Goal: Task Accomplishment & Management: Manage account settings

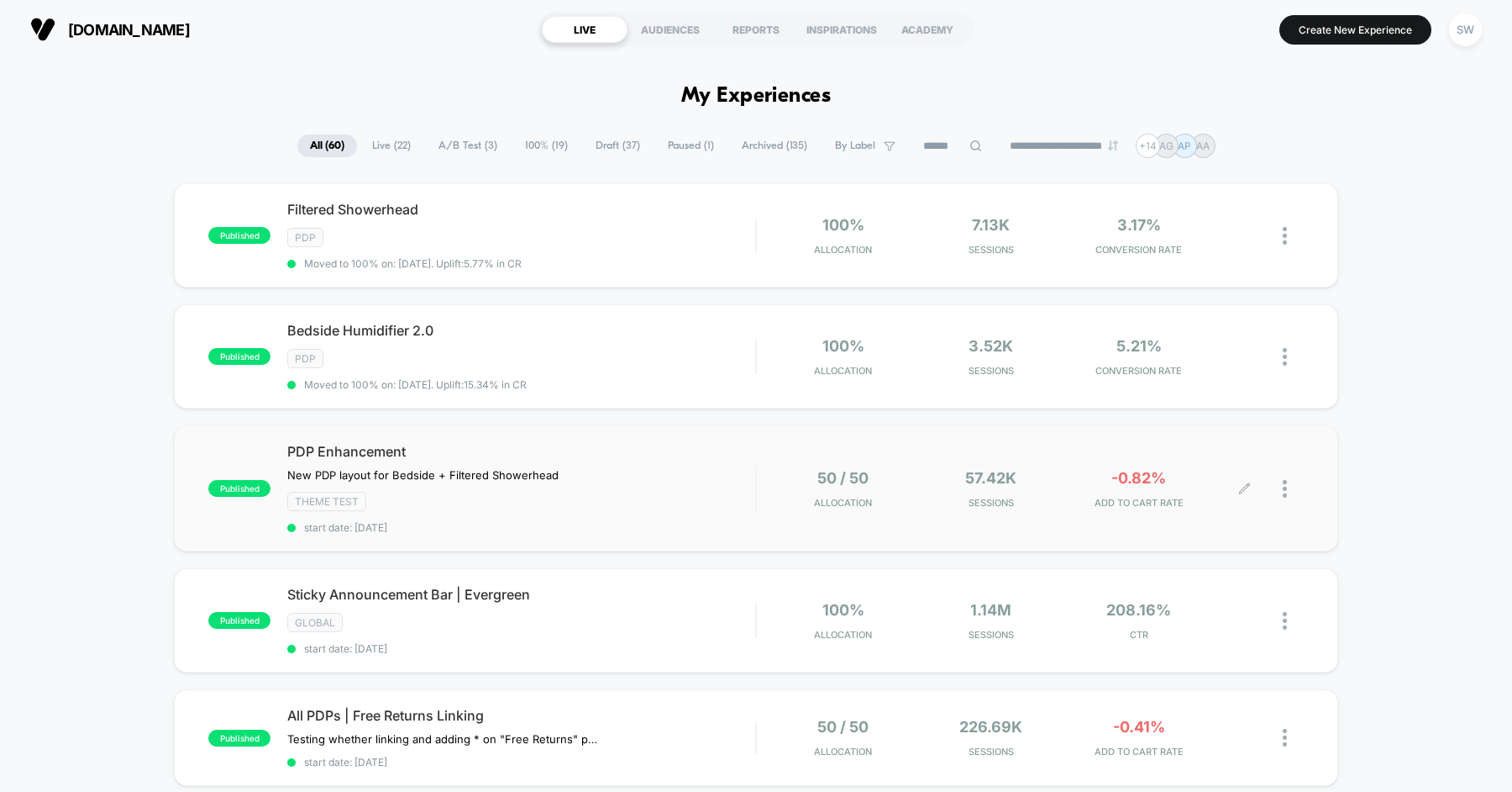
click at [1277, 484] on div at bounding box center [1275, 488] width 59 height 39
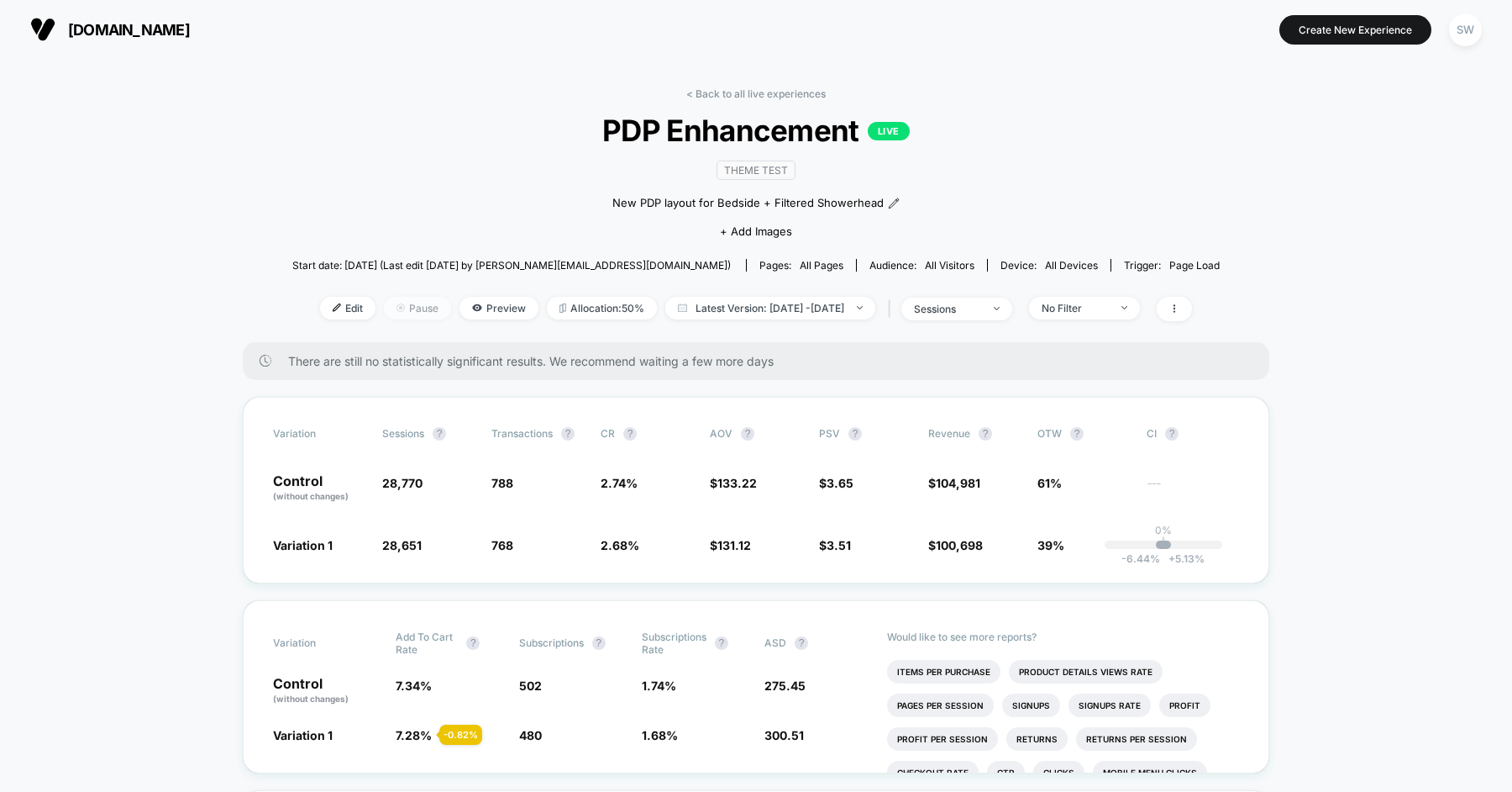
click at [384, 302] on span "Pause" at bounding box center [417, 308] width 68 height 23
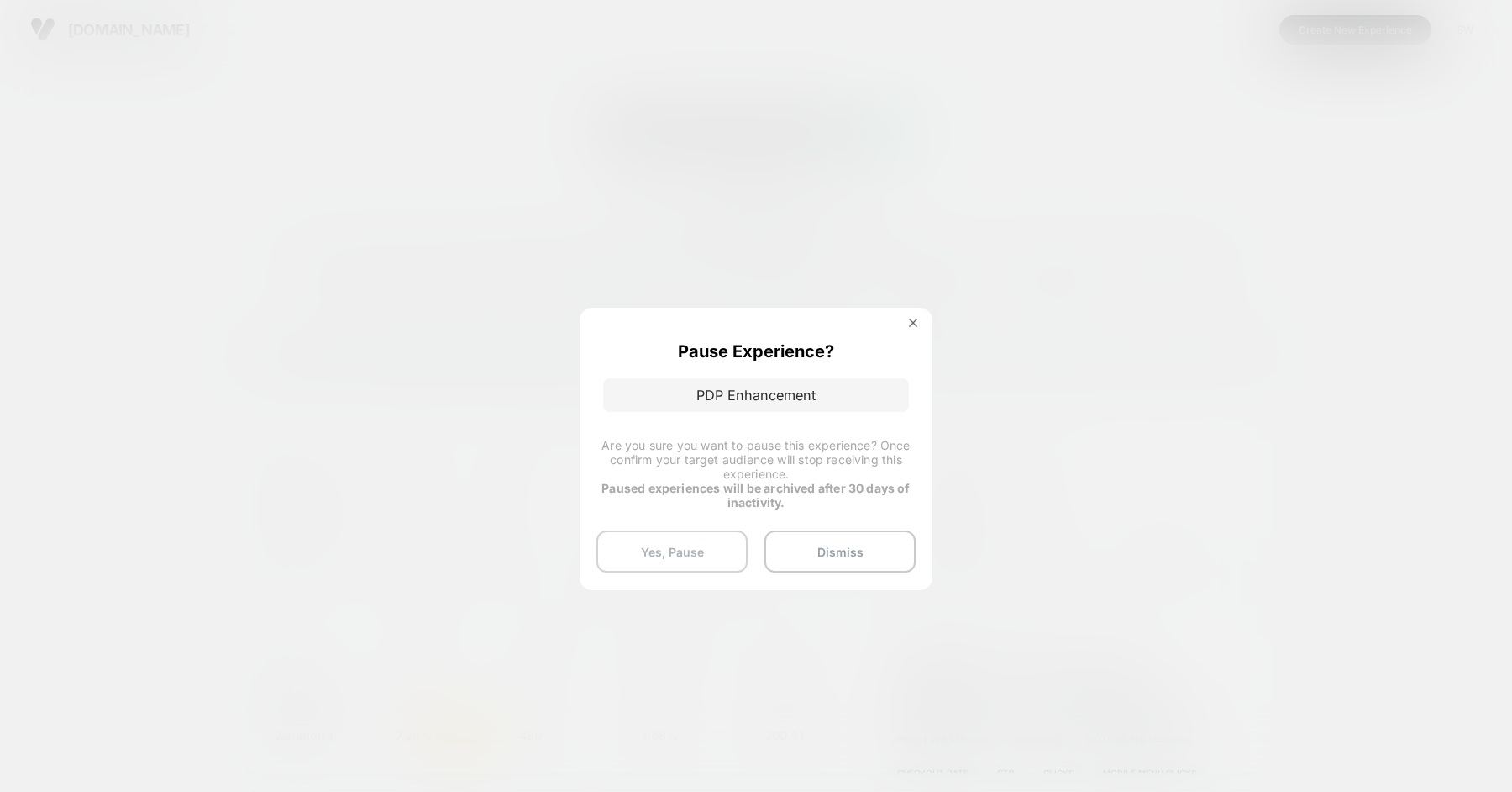
click at [684, 544] on button "Yes, Pause" at bounding box center [672, 551] width 151 height 42
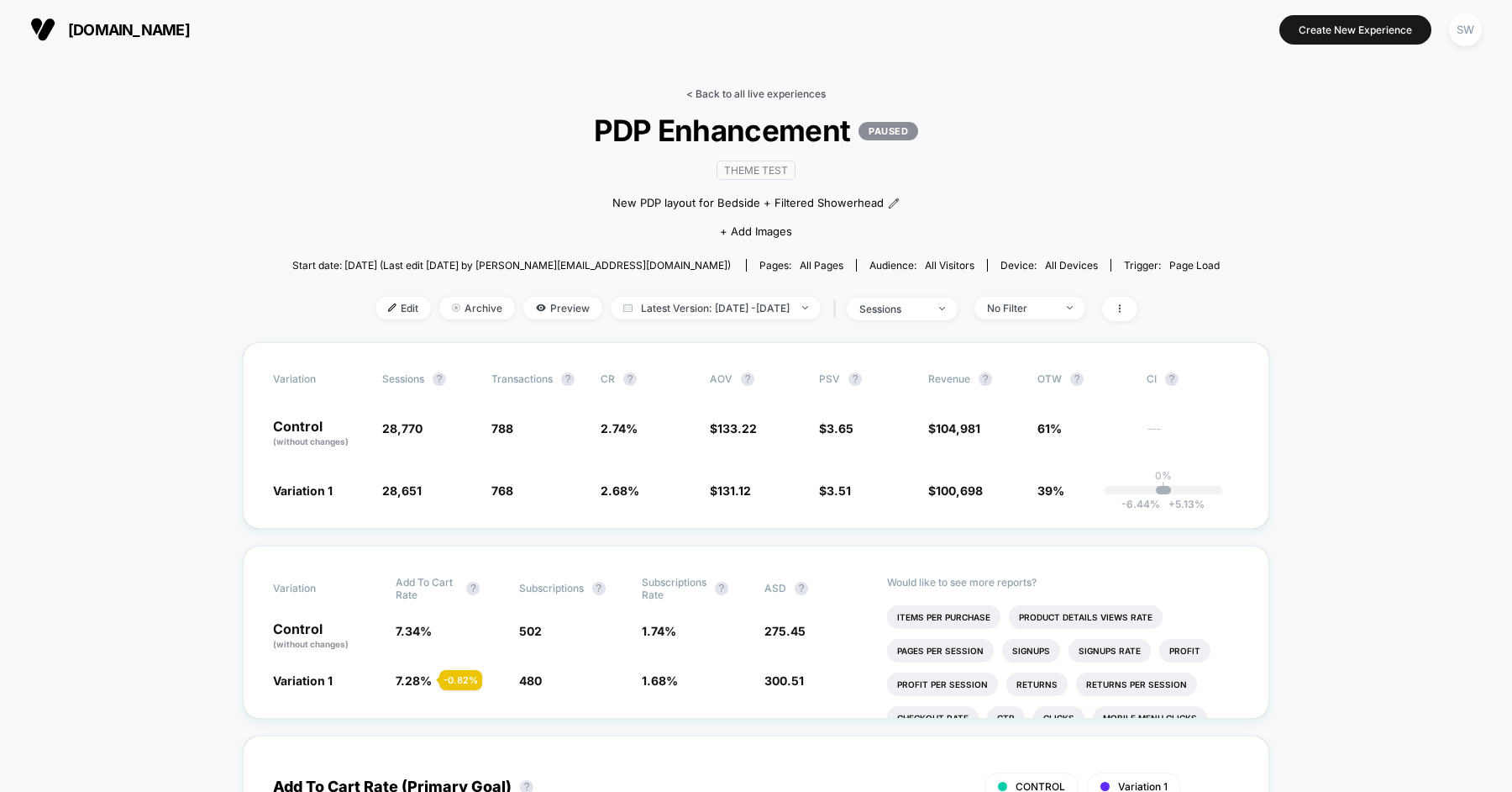
click at [735, 92] on link "< Back to all live experiences" at bounding box center [756, 93] width 139 height 12
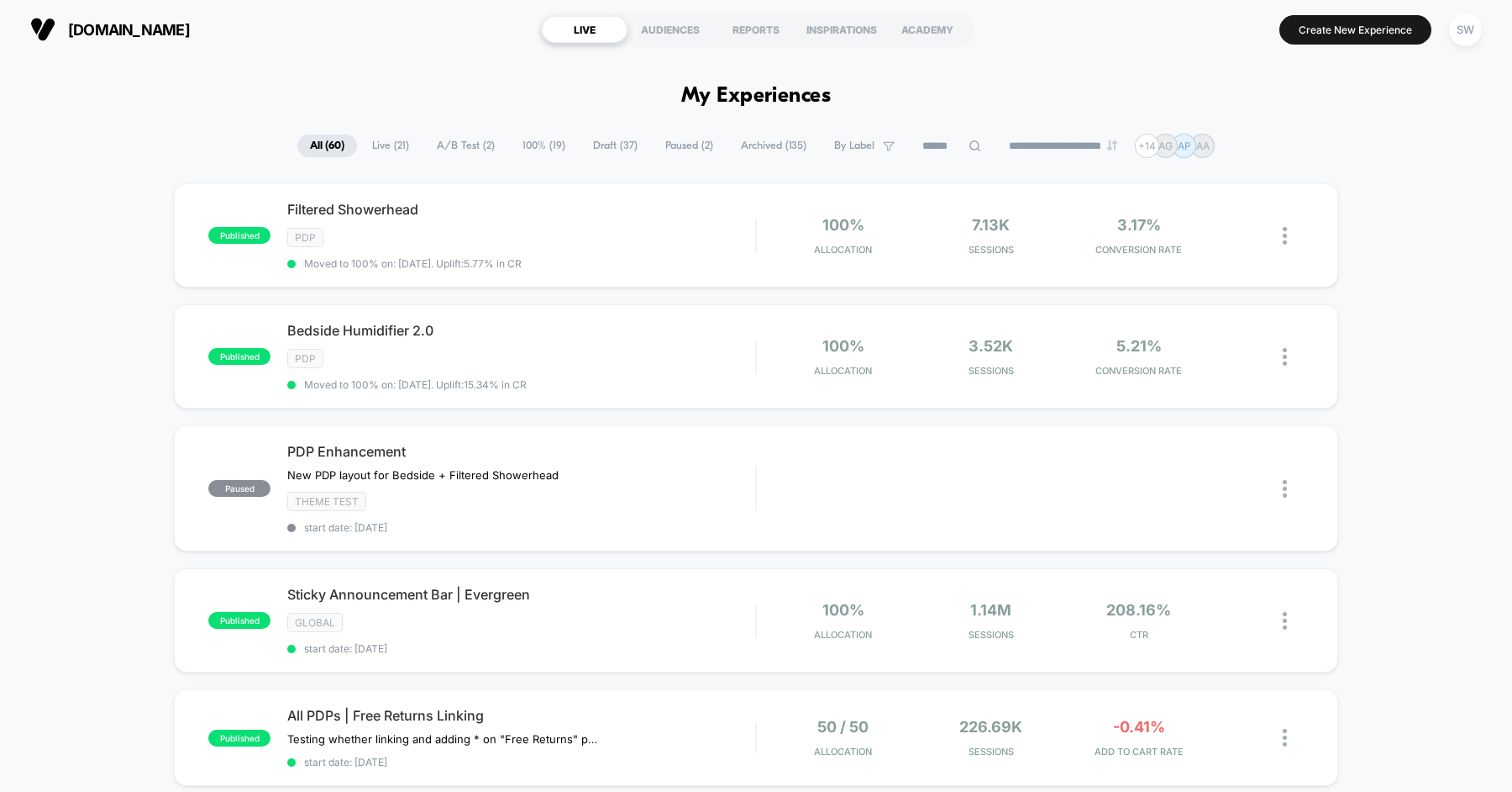
click at [791, 91] on h1 "My Experiences" at bounding box center [756, 96] width 151 height 25
